Goal: Check status: Check status

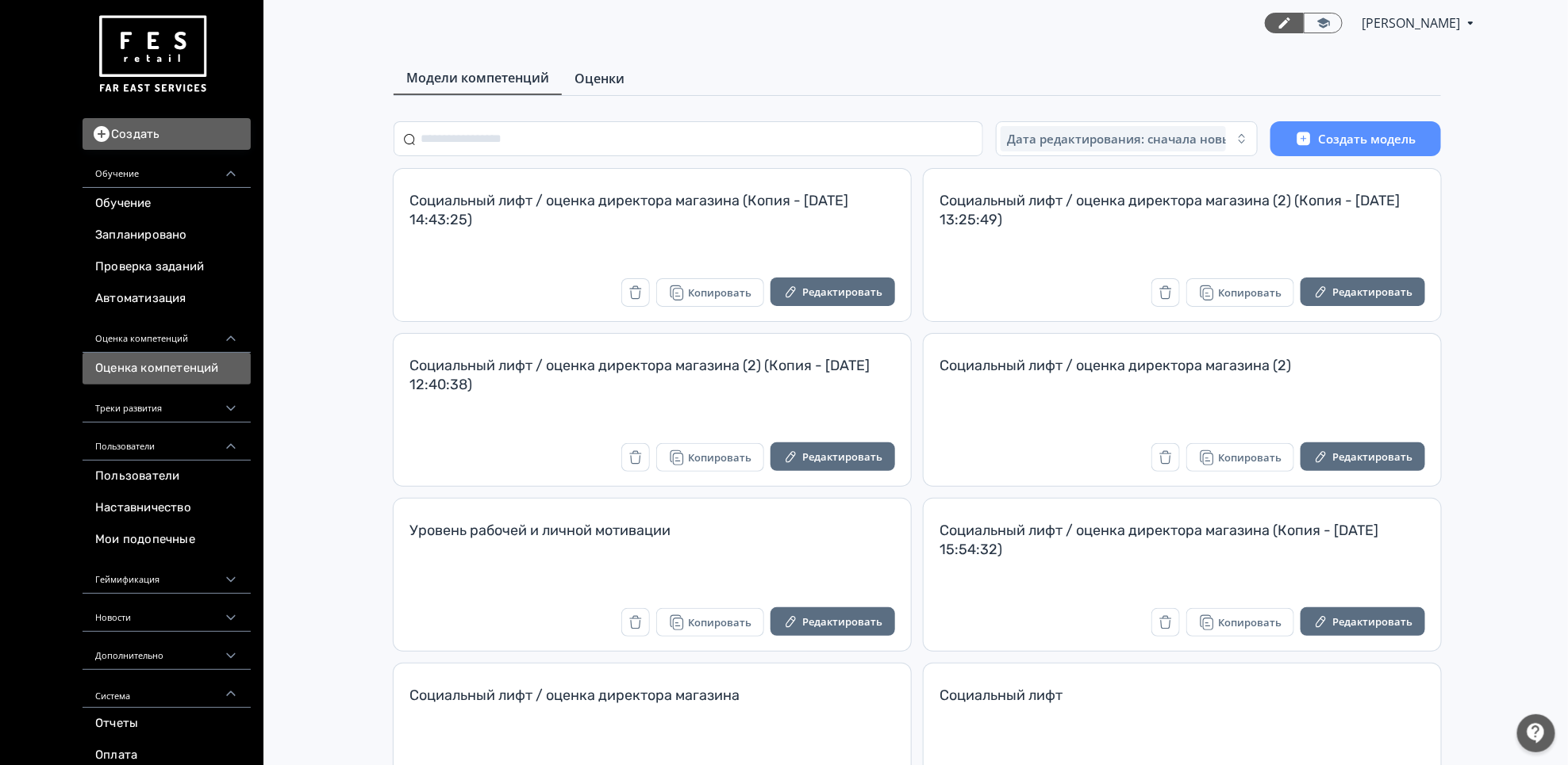
click at [597, 77] on span "Оценки" at bounding box center [599, 78] width 50 height 19
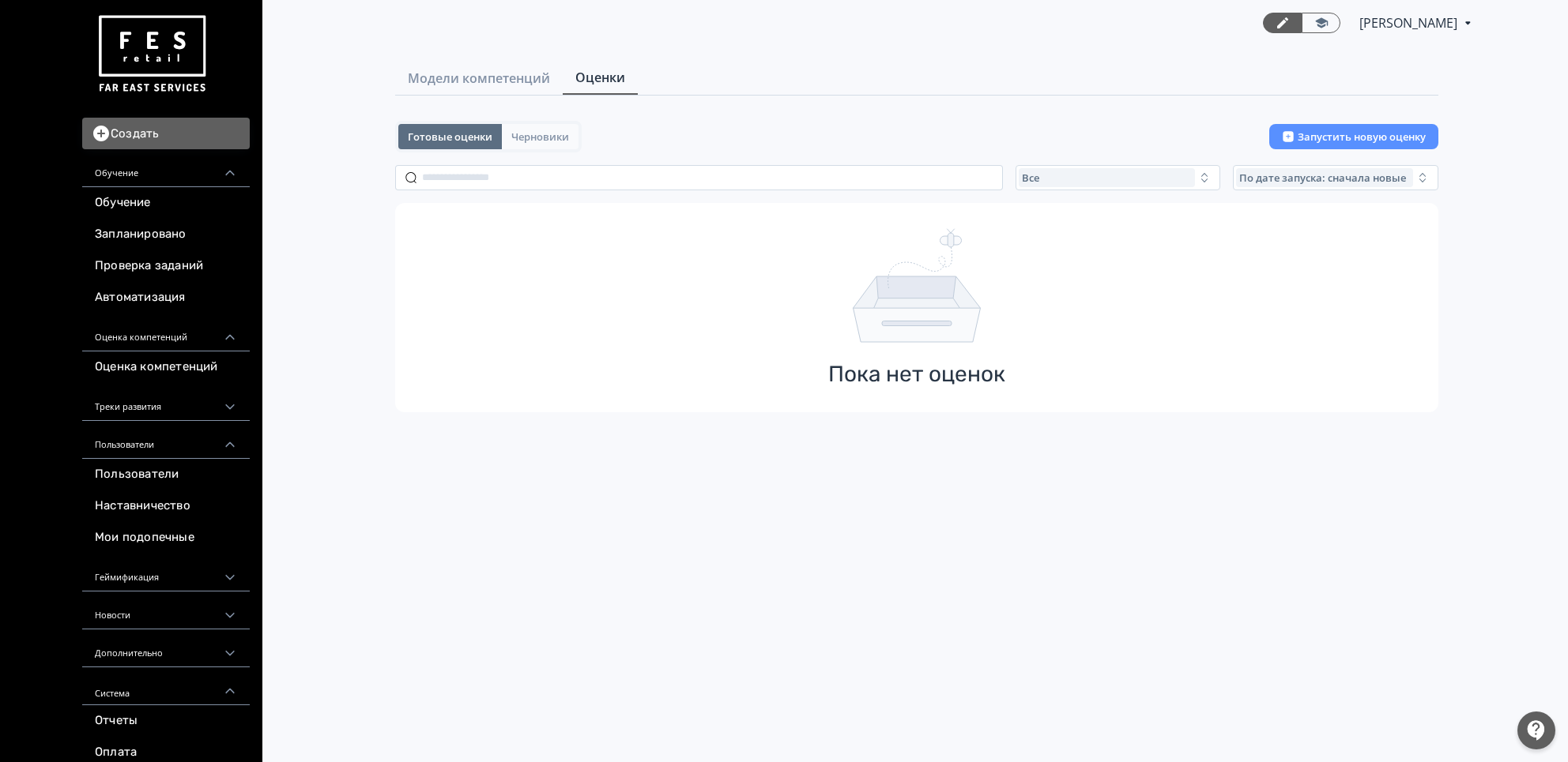
click at [539, 133] on span "Черновики" at bounding box center [540, 137] width 58 height 13
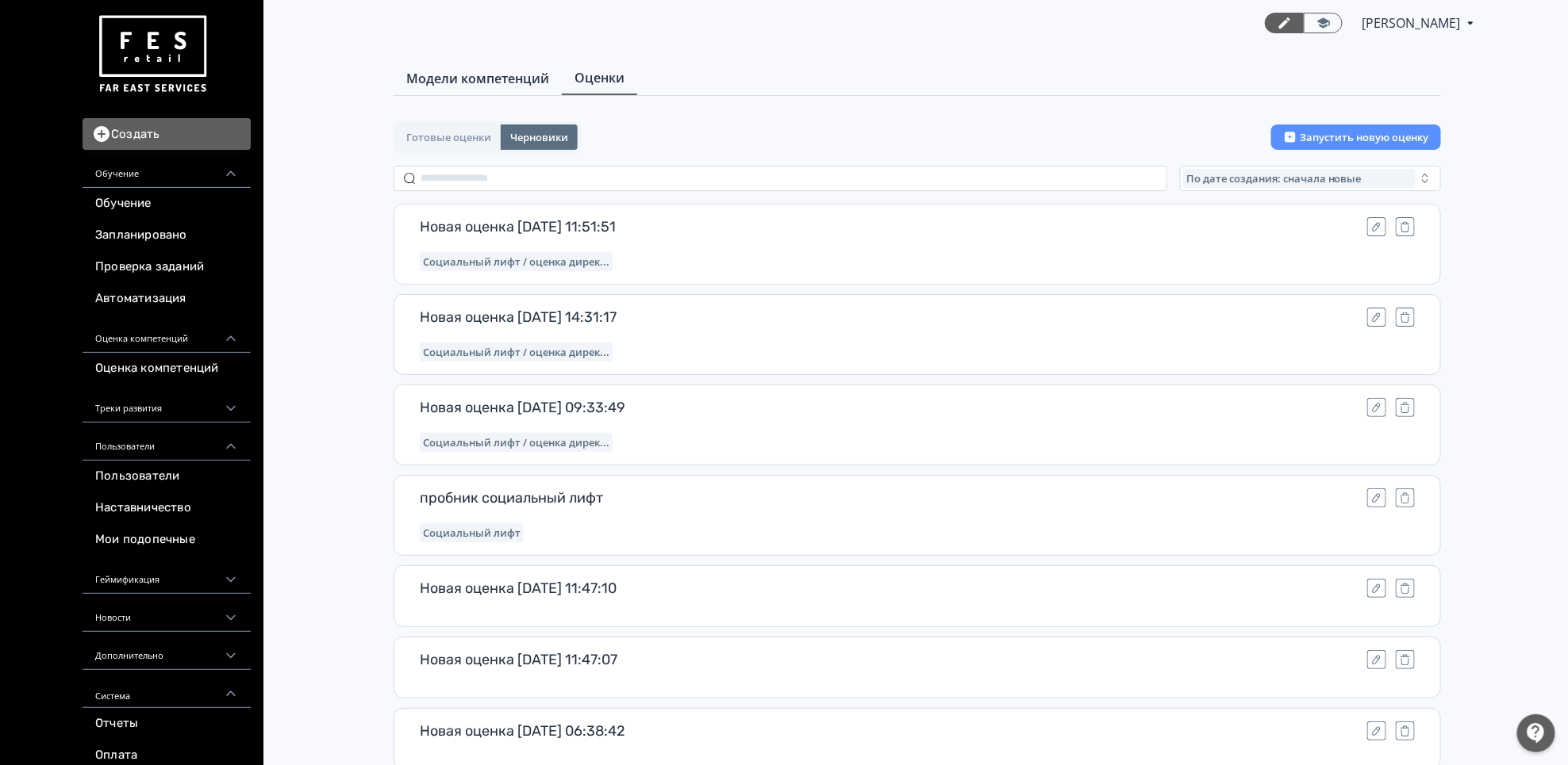
click at [550, 69] on link "Модели компетенций" at bounding box center [477, 78] width 168 height 31
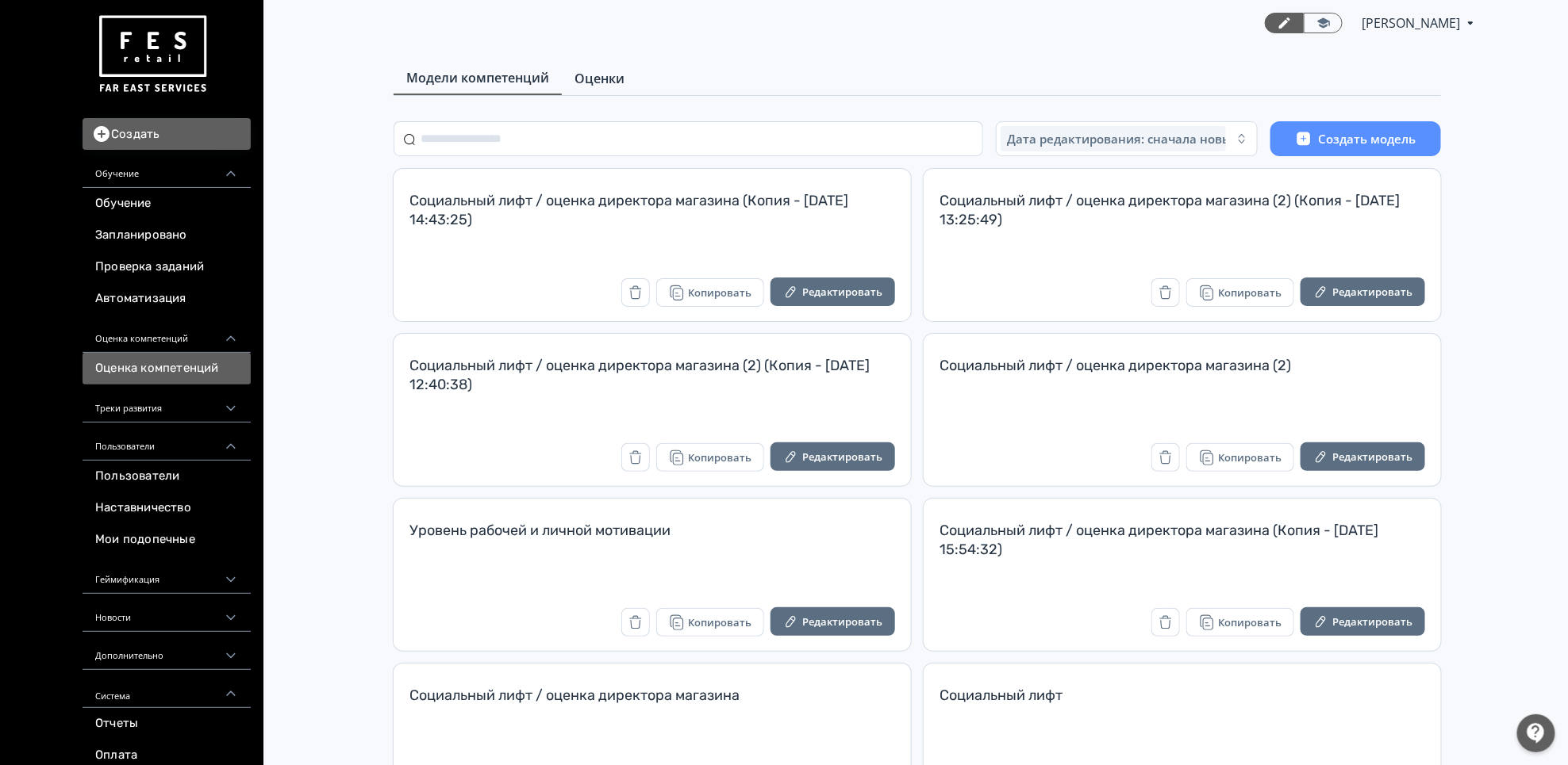
click at [623, 69] on span "Оценки" at bounding box center [599, 78] width 50 height 19
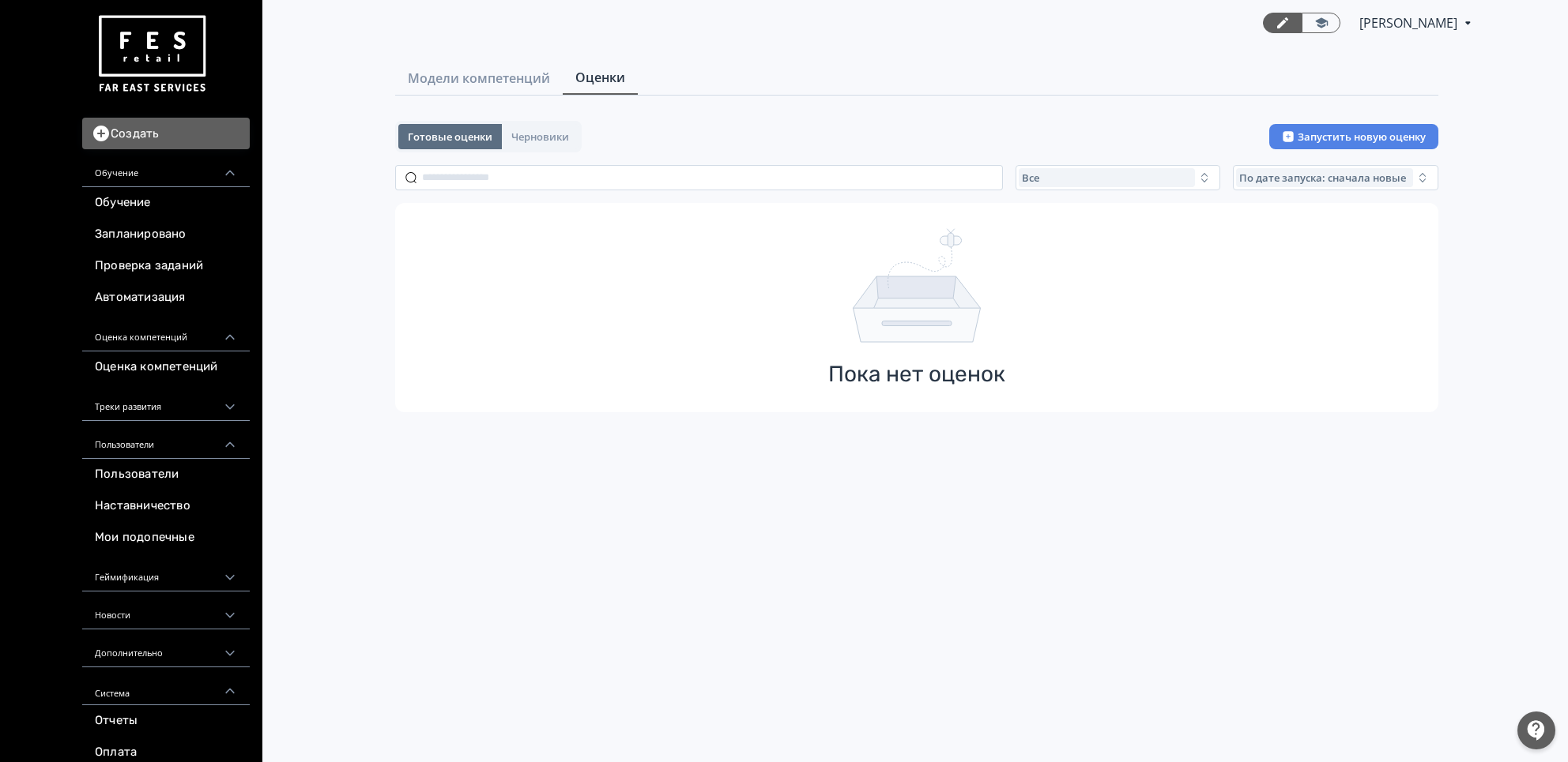
click at [1309, 130] on button "Запустить новую оценку" at bounding box center [1353, 136] width 169 height 25
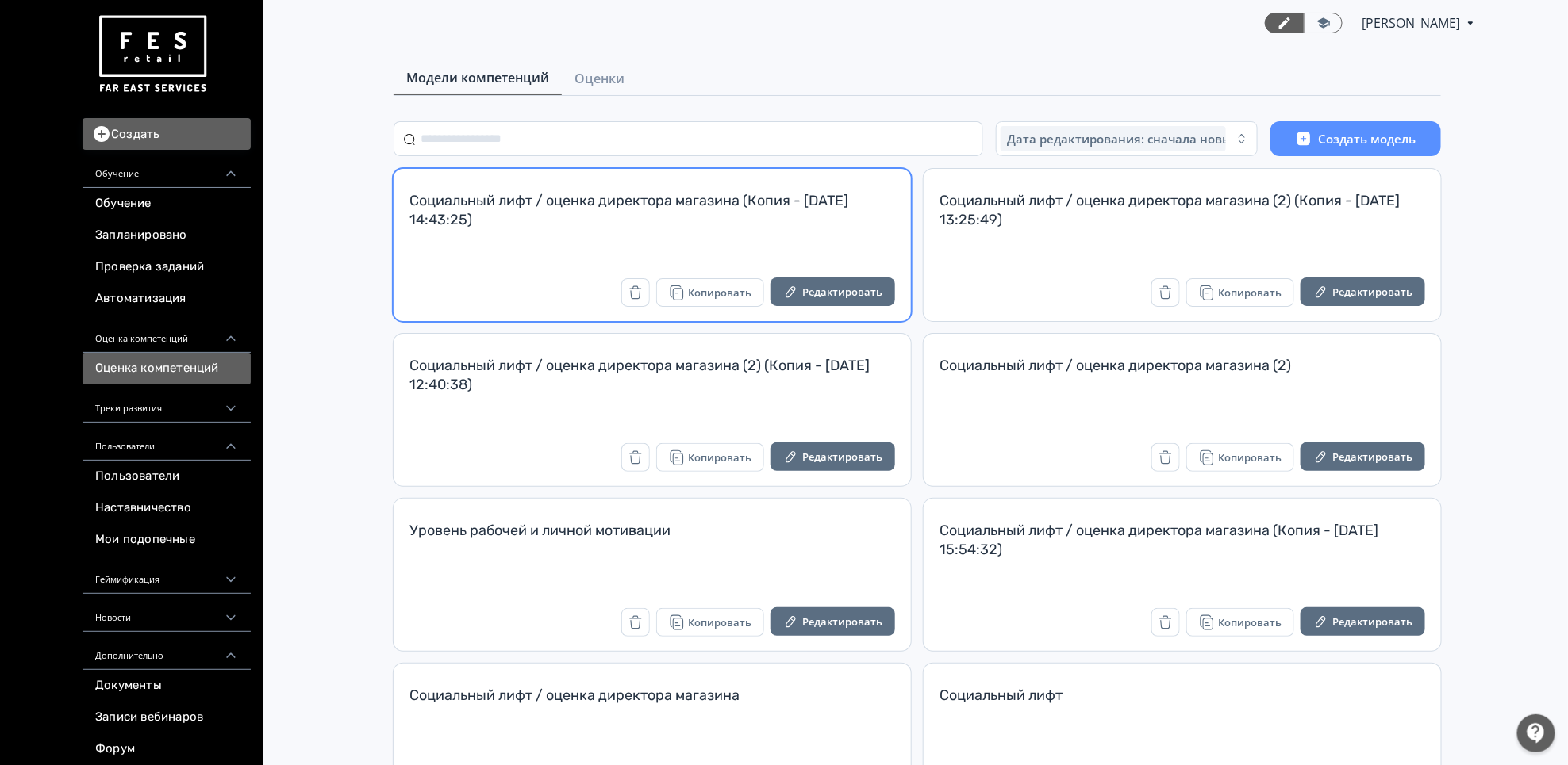
click at [765, 219] on div "Социальный лифт / оценка директора магазина (Копия - [DATE] 14:43:25)" at bounding box center [652, 210] width 485 height 38
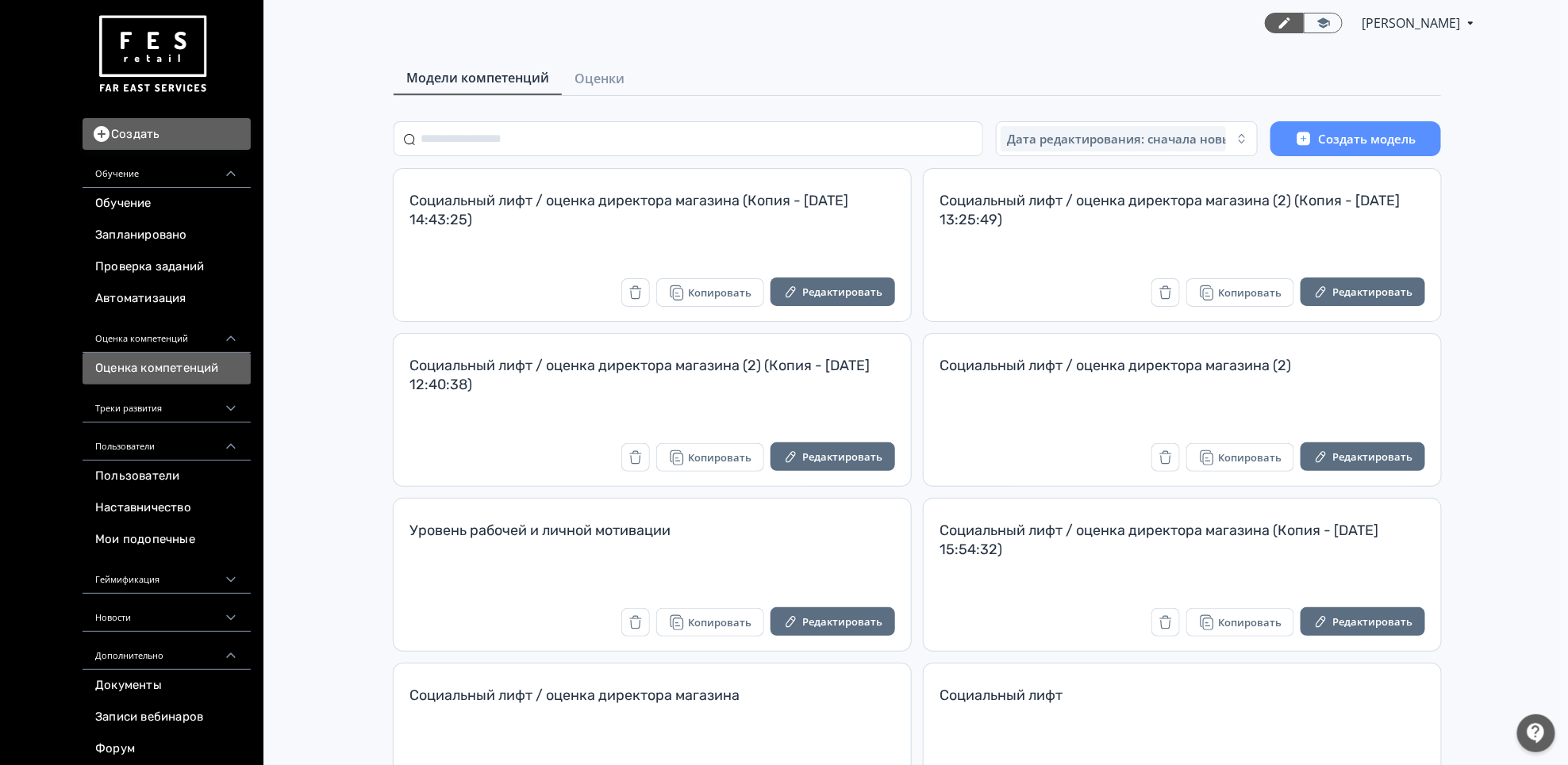
click at [595, 48] on main "Модели компетенций Оценки Дата редактирования: сначала новые Создать модель Соц…" at bounding box center [917, 445] width 1302 height 799
click at [595, 86] on span "Оценки" at bounding box center [599, 78] width 50 height 19
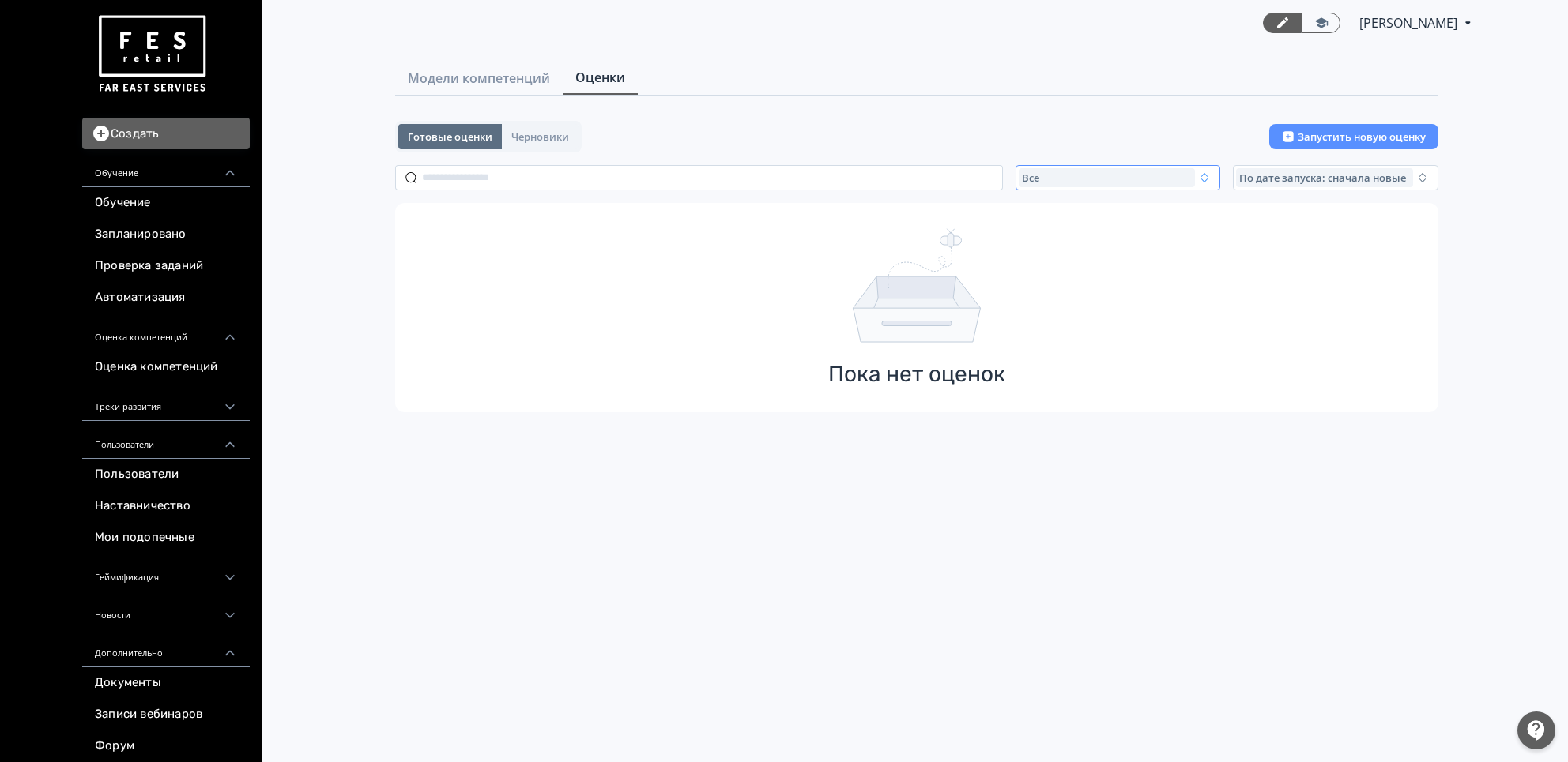
click at [1123, 182] on div "Все" at bounding box center [1107, 178] width 177 height 19
click at [1074, 264] on span "Завершенные" at bounding box center [1077, 271] width 82 height 16
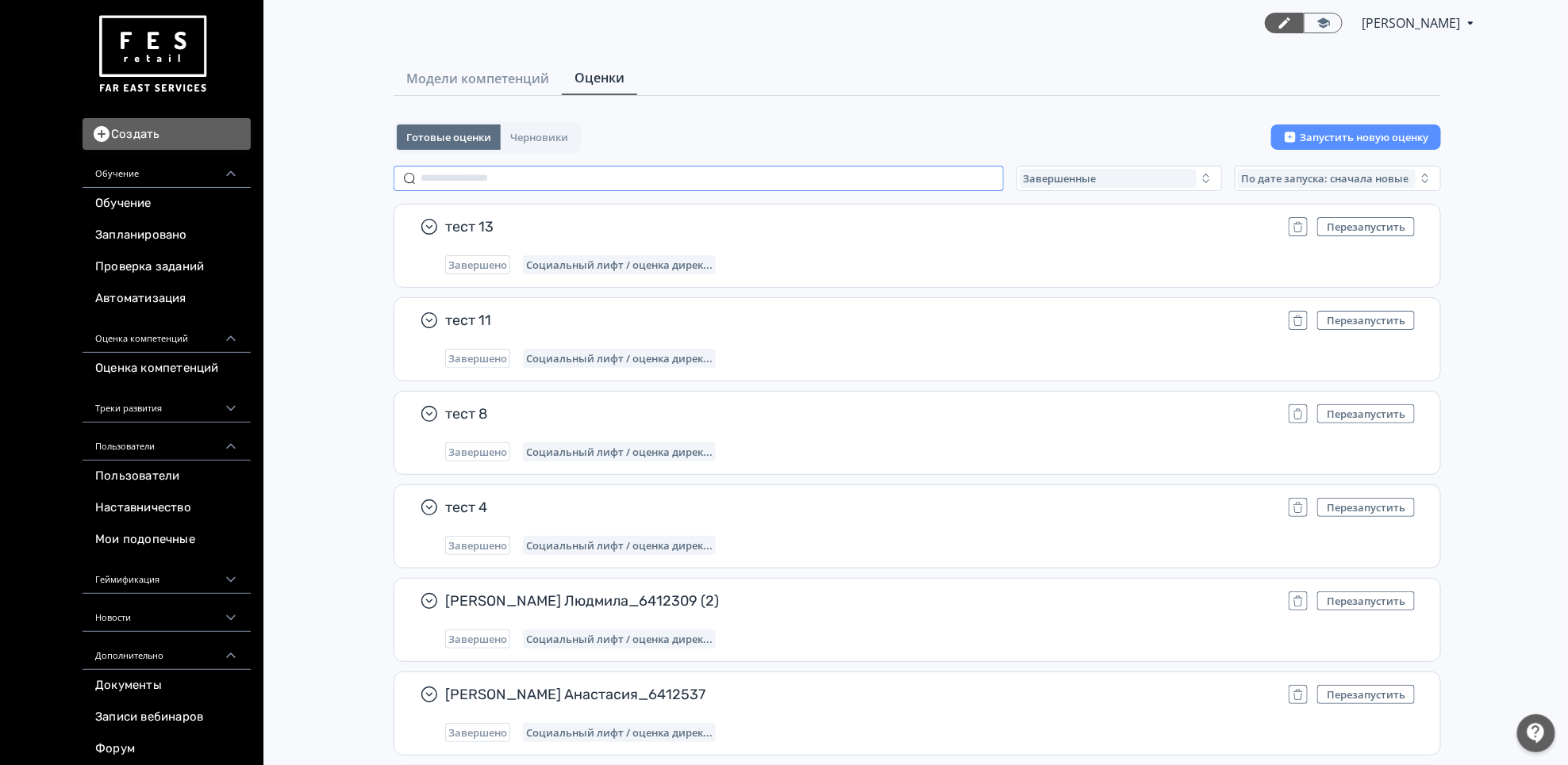
click at [956, 182] on input "text" at bounding box center [698, 178] width 610 height 25
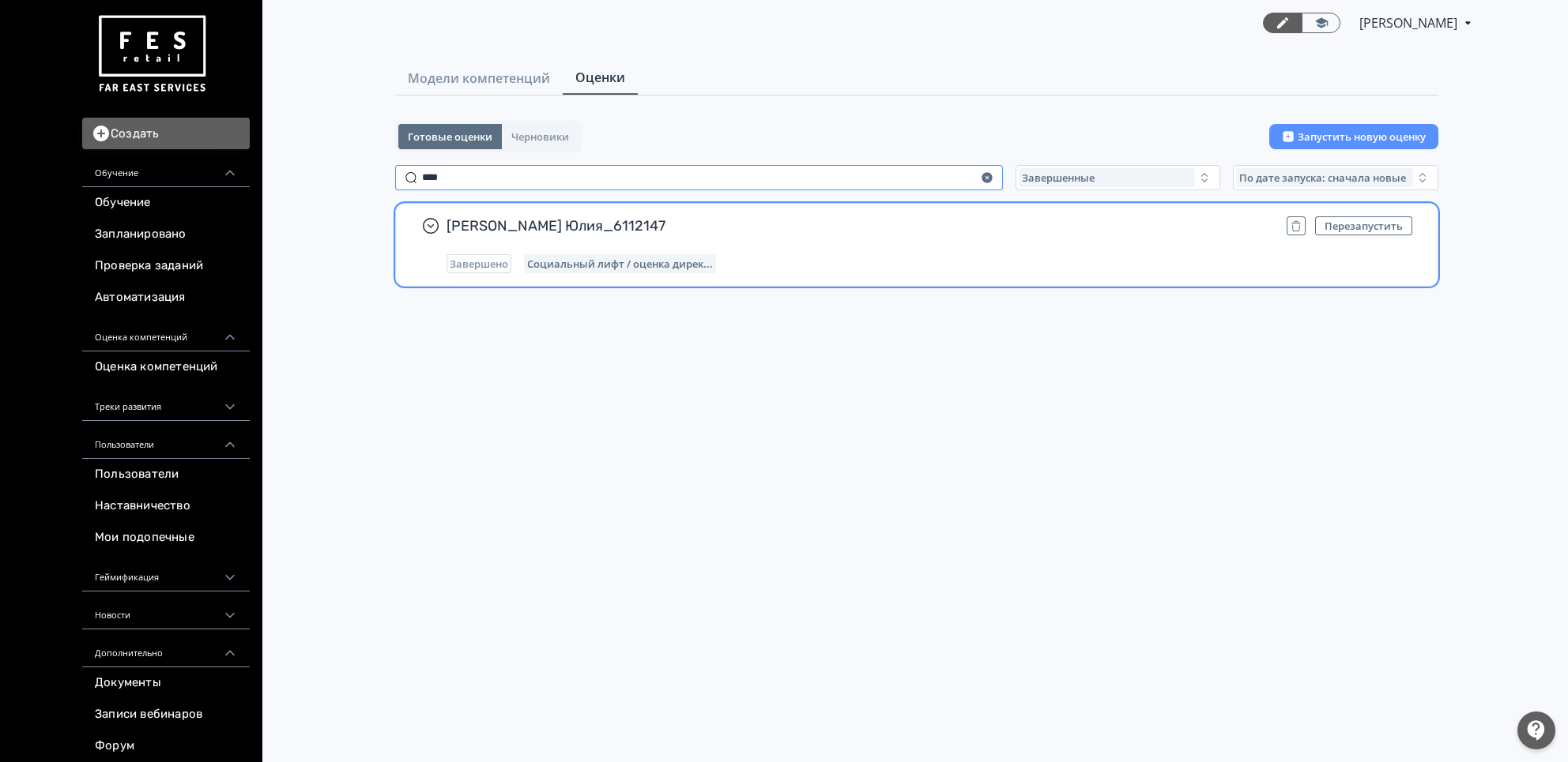
type input "****"
click at [924, 219] on span "Буланова Юлия_6112147" at bounding box center [860, 226] width 827 height 19
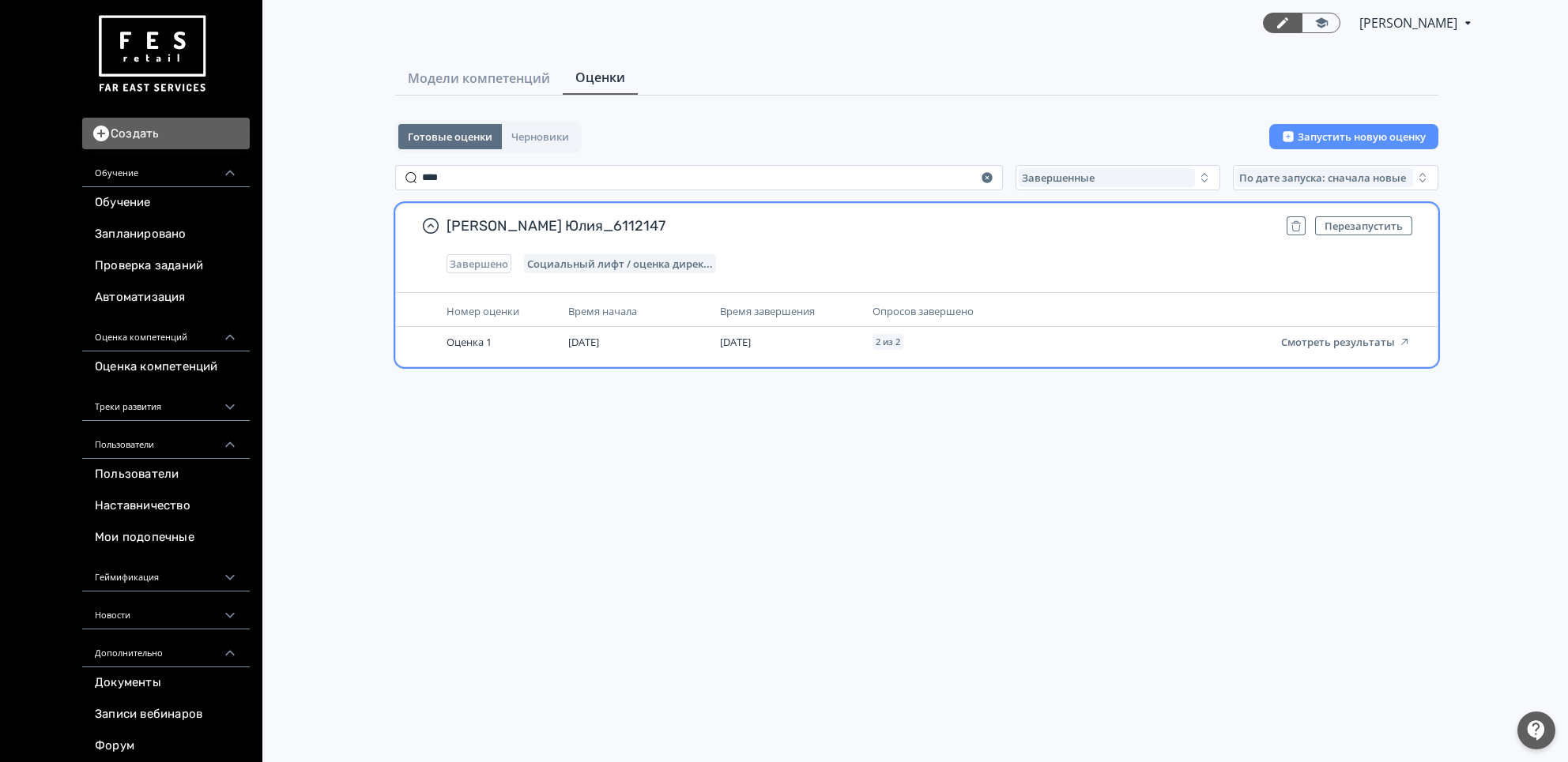
click at [595, 260] on span "Социальный лифт / оценка дирек..." at bounding box center [619, 264] width 186 height 13
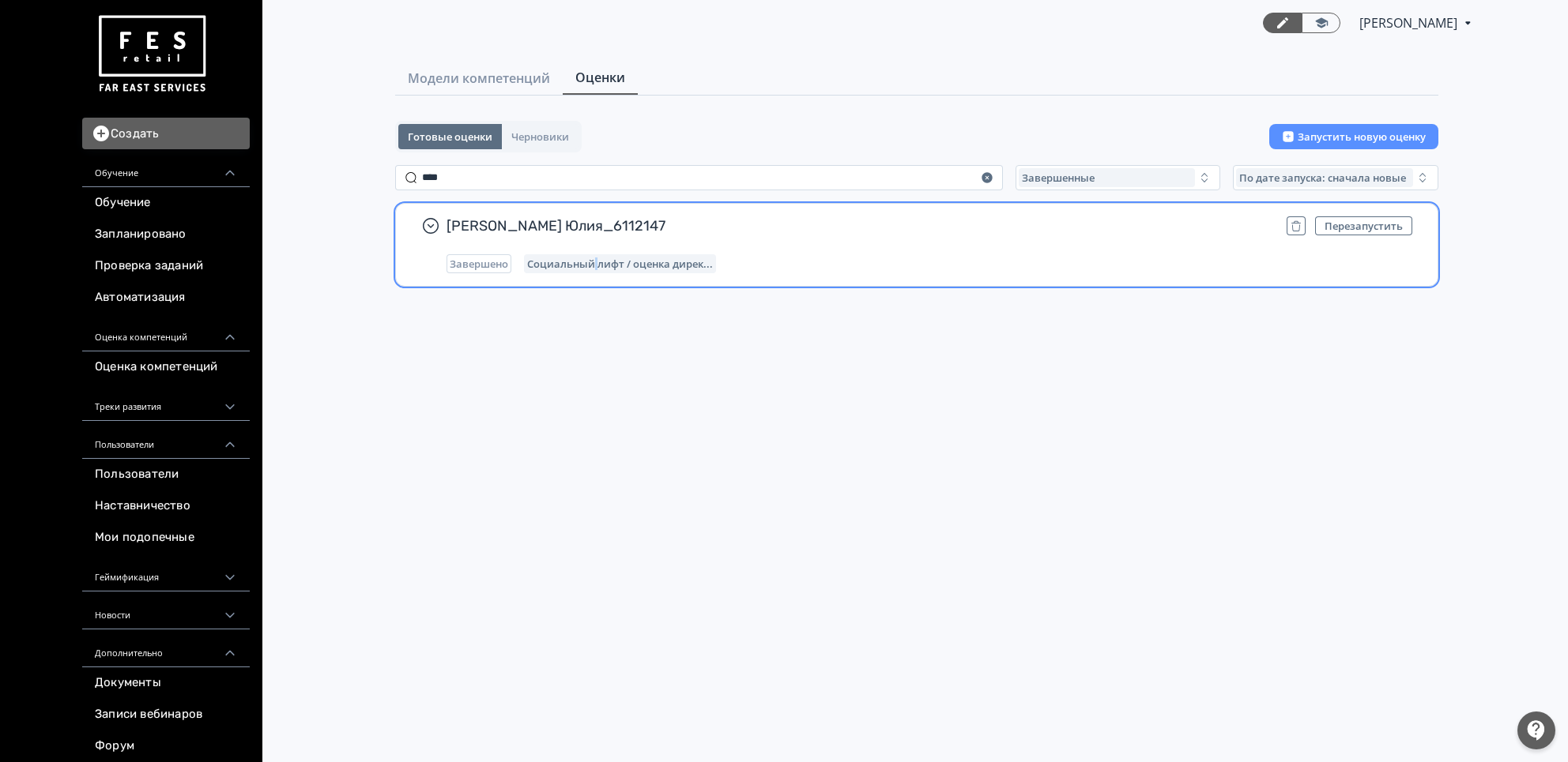
click at [595, 260] on span "Социальный лифт / оценка дирек..." at bounding box center [619, 264] width 186 height 13
